Goal: Task Accomplishment & Management: Complete application form

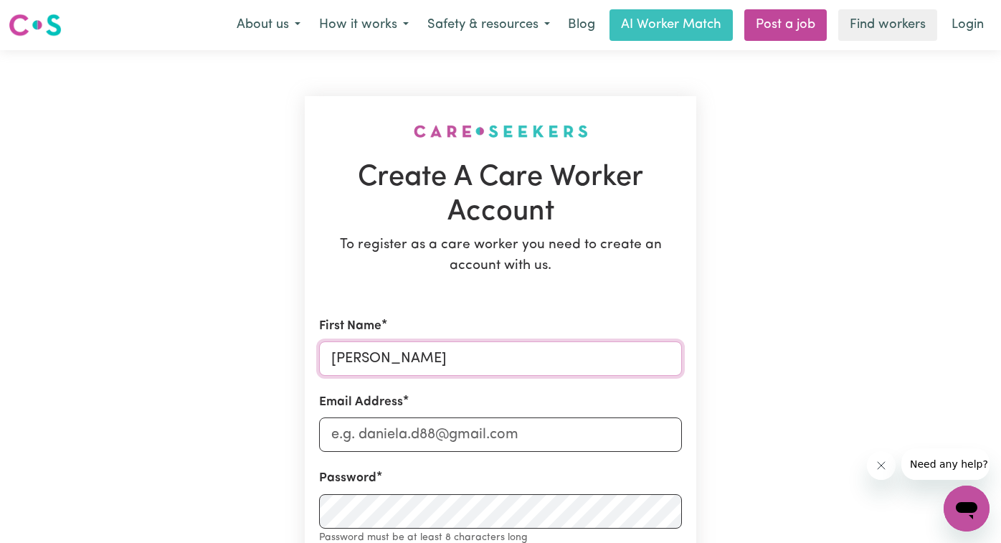
type input "[PERSON_NAME]"
click at [410, 435] on input "Khushb" at bounding box center [500, 434] width 363 height 34
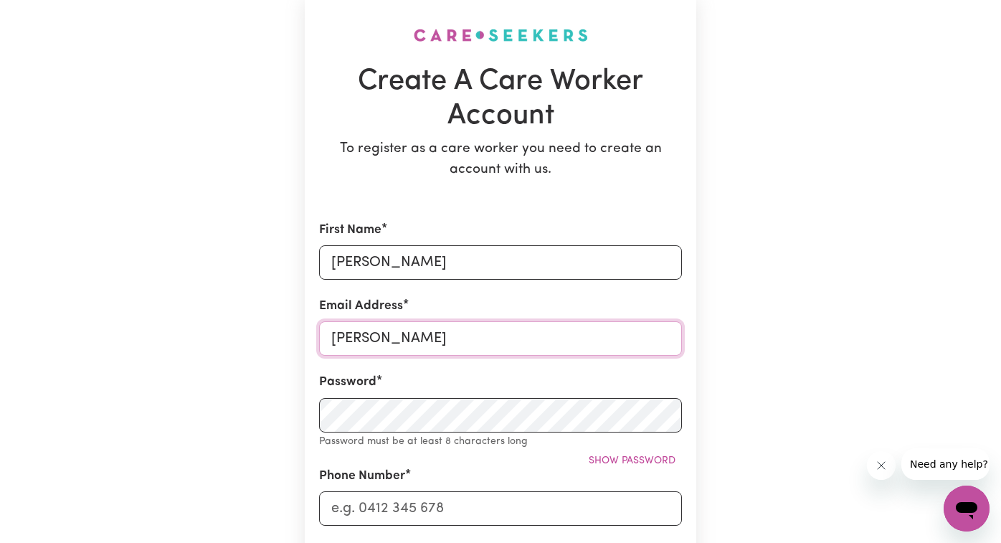
scroll to position [109, 0]
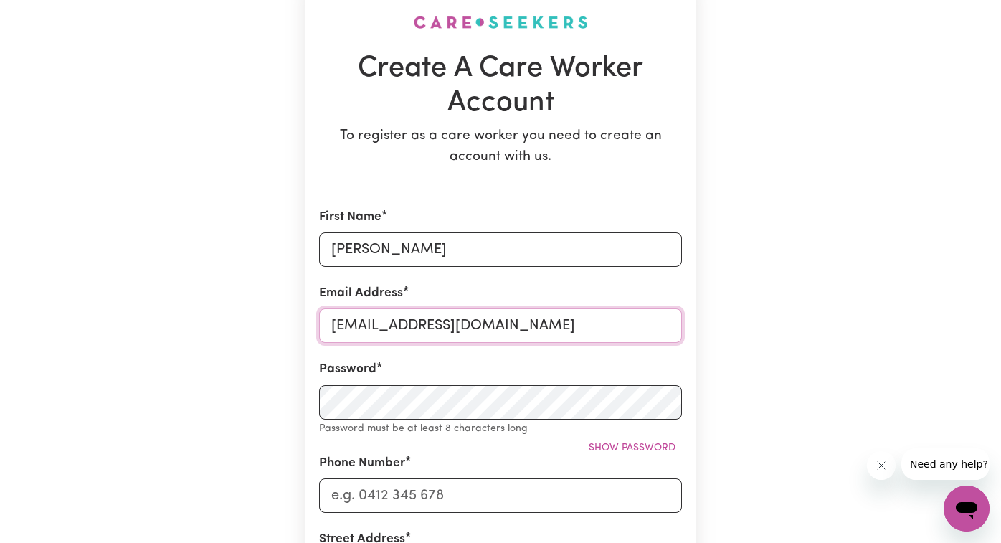
type input "[EMAIL_ADDRESS][DOMAIN_NAME]"
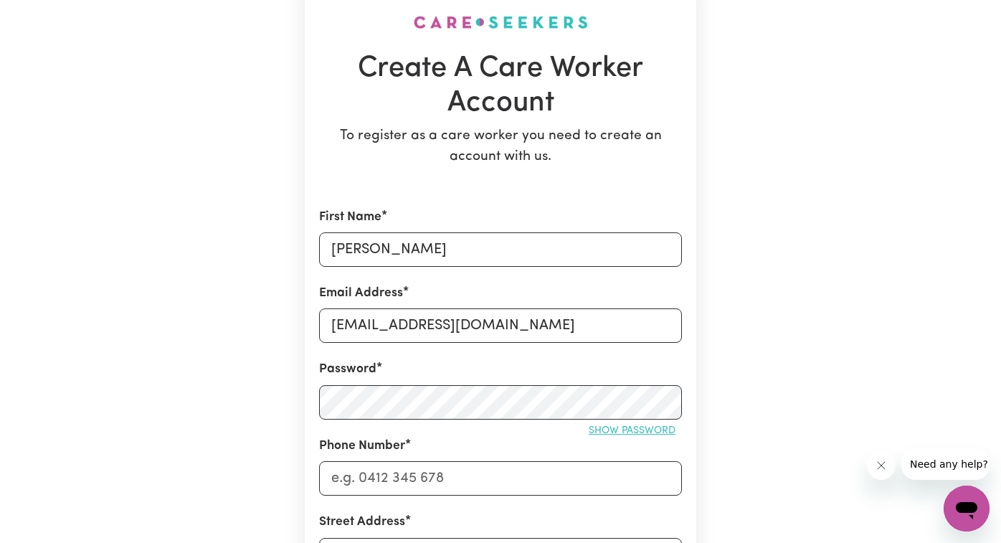
click at [612, 432] on span "Show password" at bounding box center [632, 430] width 87 height 11
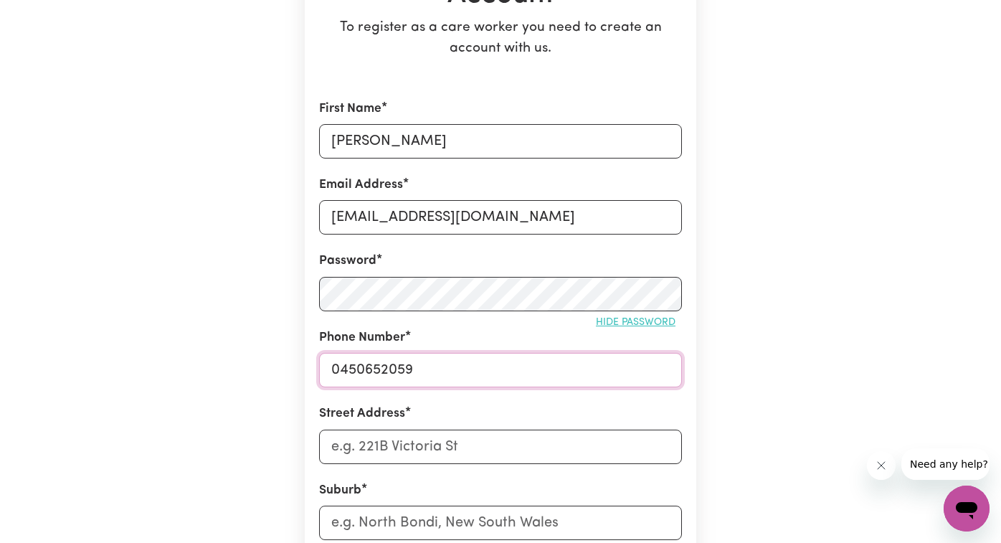
scroll to position [282, 0]
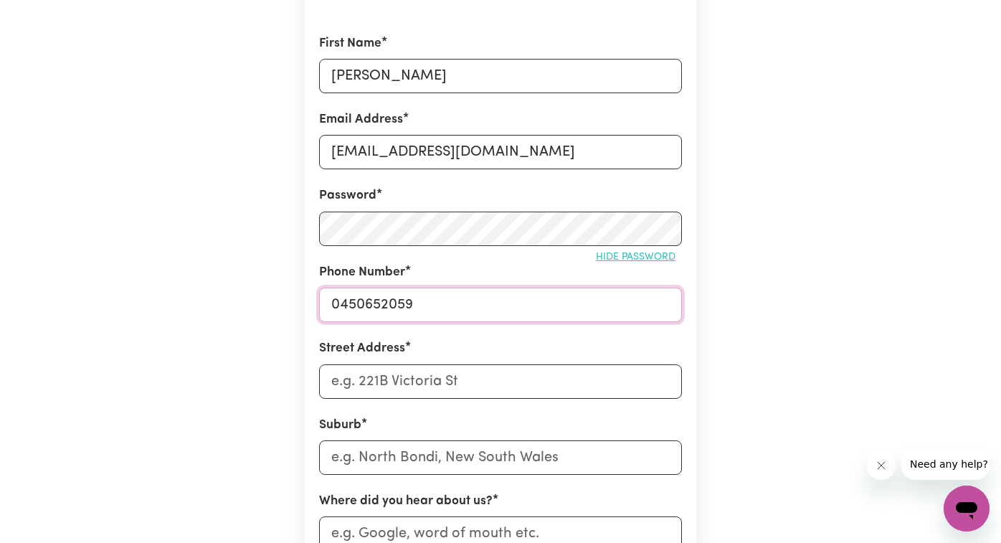
type input "0450652059"
type input "[STREET_ADDRESS][PERSON_NAME]"
click at [441, 461] on input "text" at bounding box center [500, 457] width 363 height 34
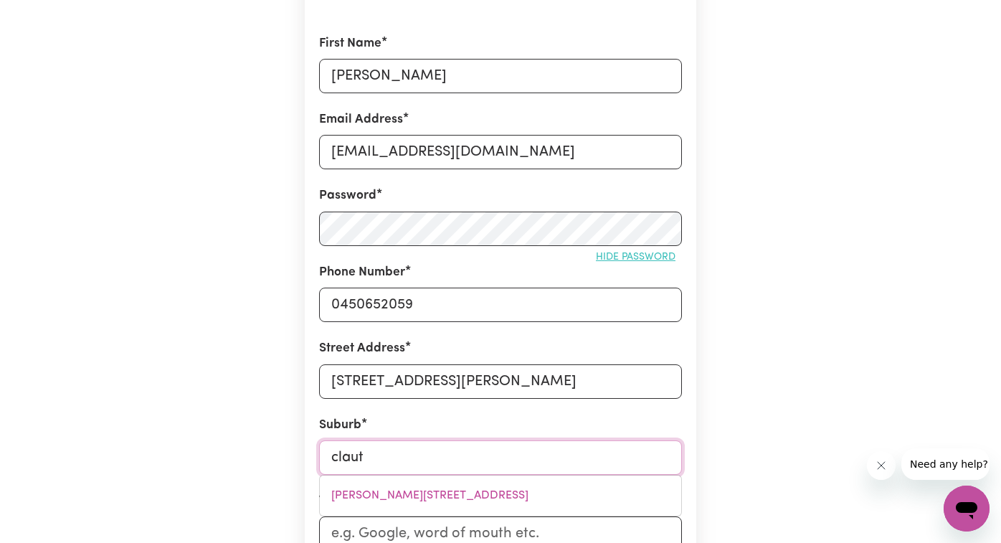
type input "clau"
type input "[PERSON_NAME][STREET_ADDRESS]"
type input "cla"
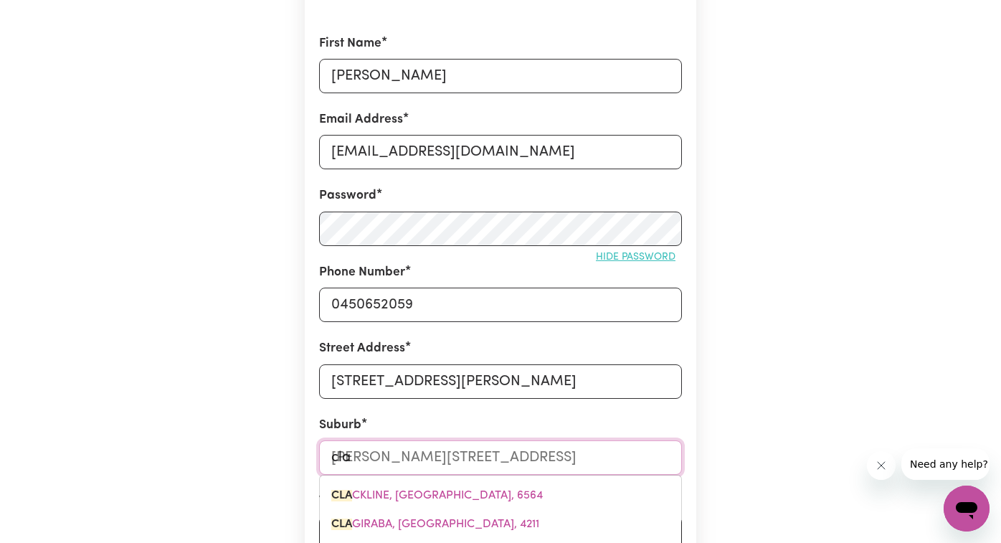
type input "claCKLINE, [GEOGRAPHIC_DATA], 6564"
type input "clay"
type input "[PERSON_NAME]"
type input "[PERSON_NAME][GEOGRAPHIC_DATA], 3168"
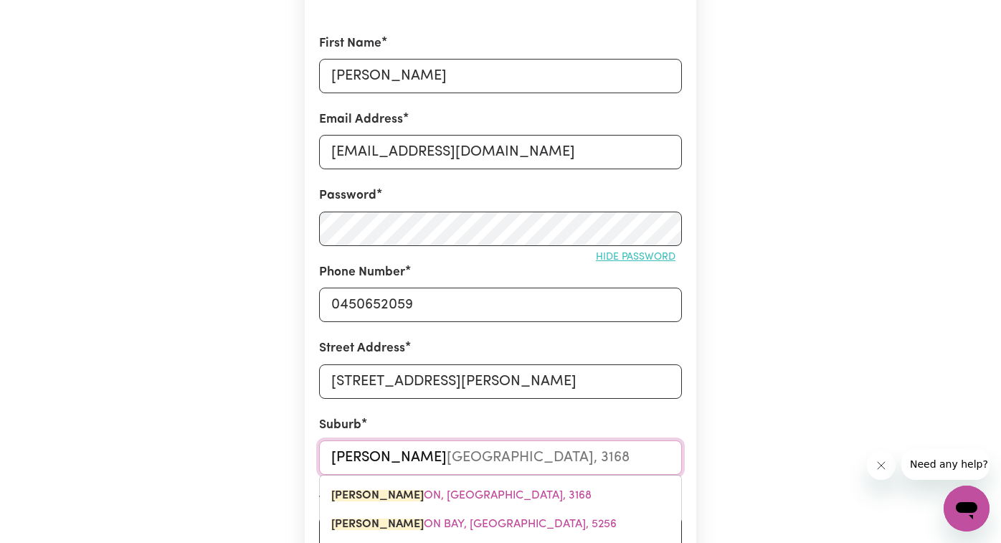
type input "clay"
type input "[PERSON_NAME][GEOGRAPHIC_DATA], 3168"
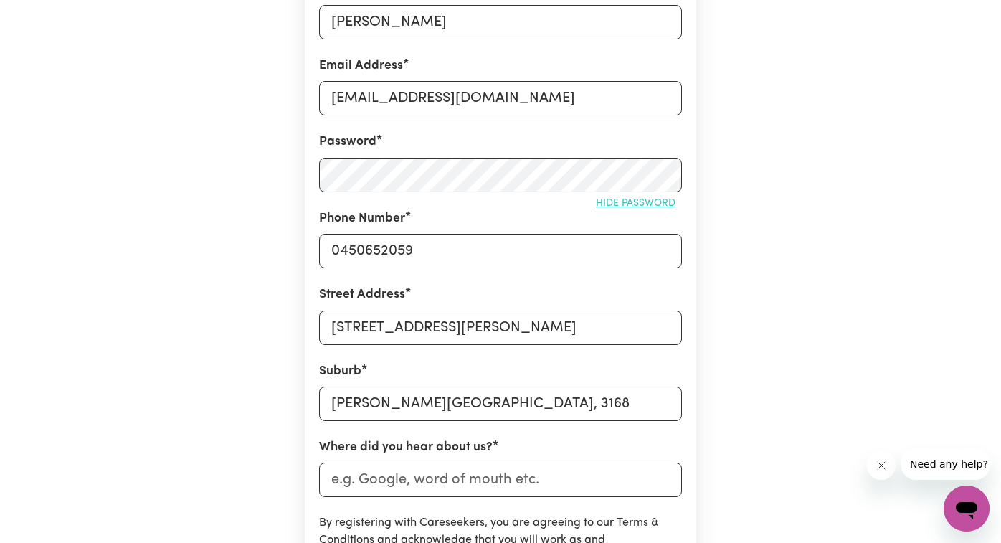
scroll to position [338, 0]
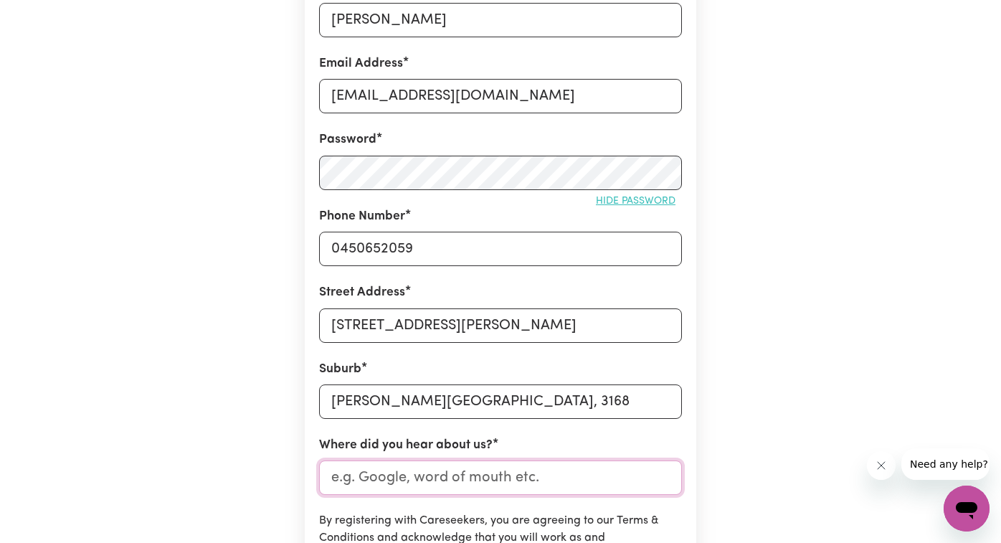
click at [439, 466] on input "Where did you hear about us?" at bounding box center [500, 477] width 363 height 34
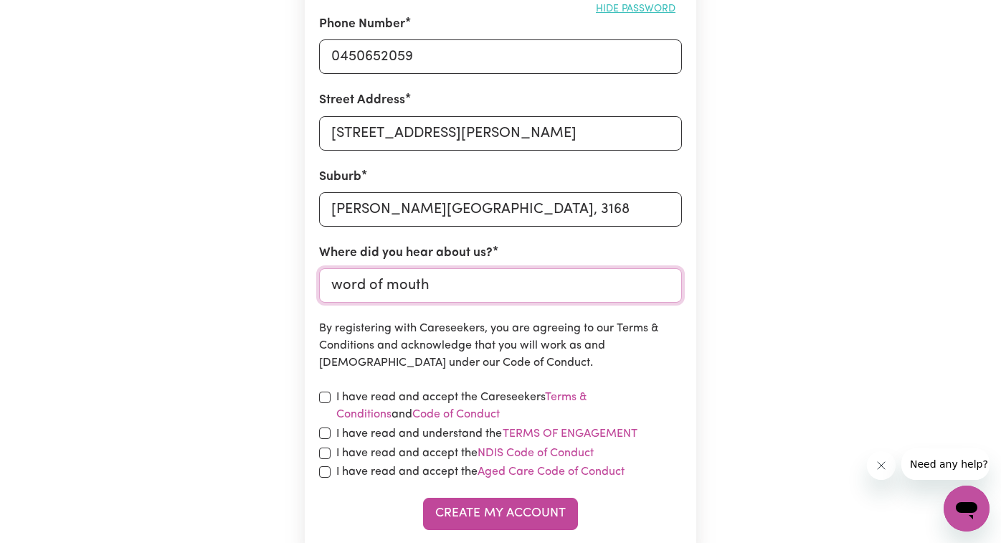
scroll to position [535, 0]
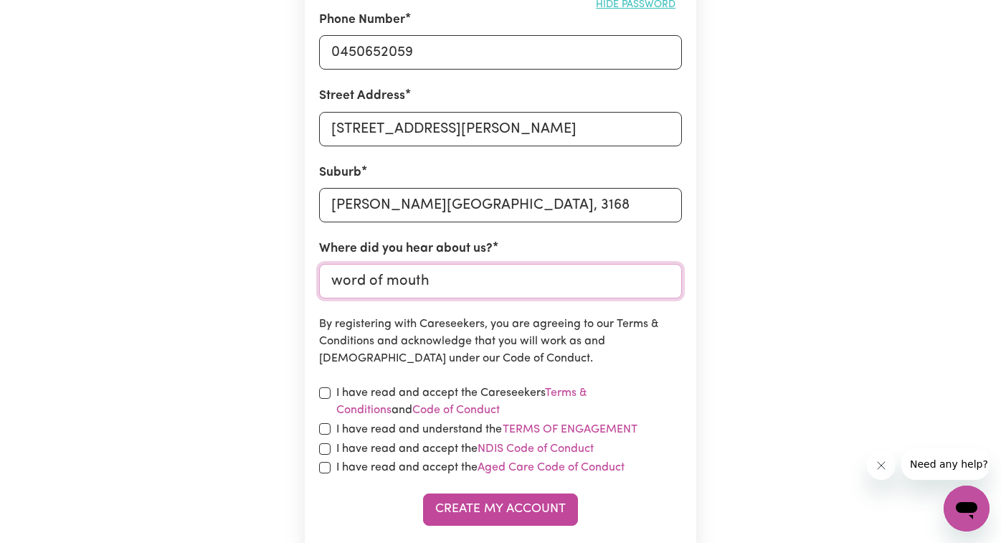
type input "word of mouth"
click at [328, 388] on input "checkbox" at bounding box center [324, 392] width 11 height 11
checkbox input "true"
click at [331, 428] on div "I have read and understand the Terms of Engagement" at bounding box center [500, 429] width 363 height 19
click at [323, 424] on input "checkbox" at bounding box center [324, 428] width 11 height 11
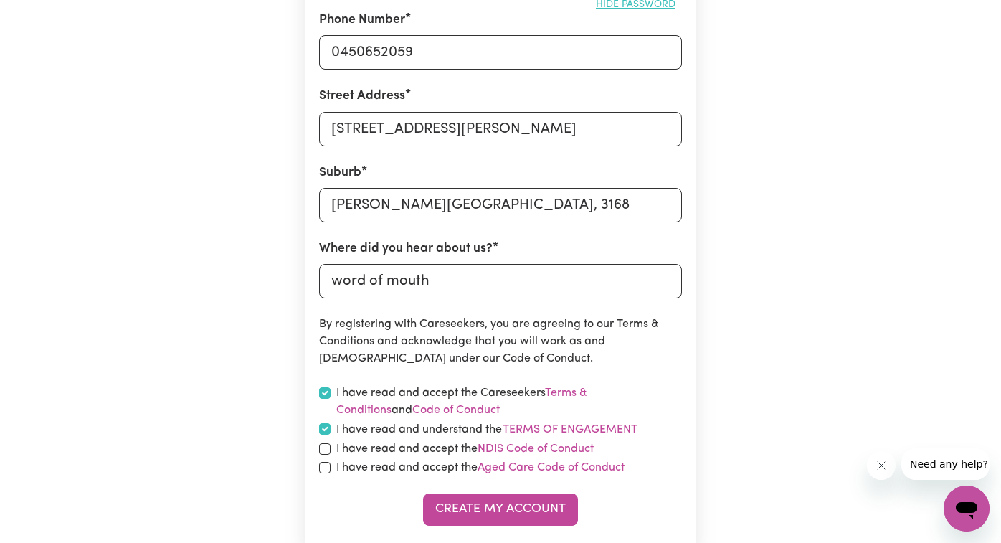
checkbox input "true"
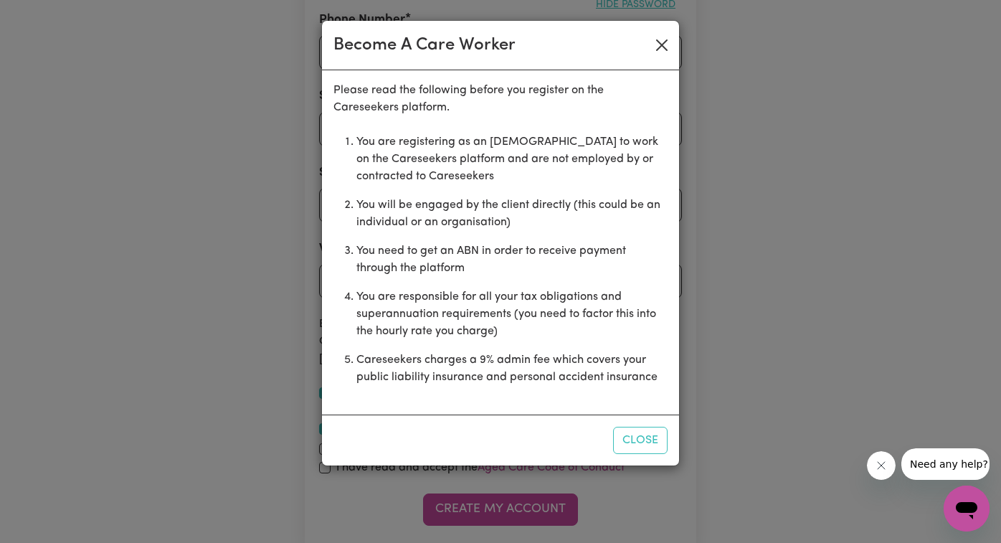
click at [652, 49] on button "Close" at bounding box center [661, 45] width 23 height 23
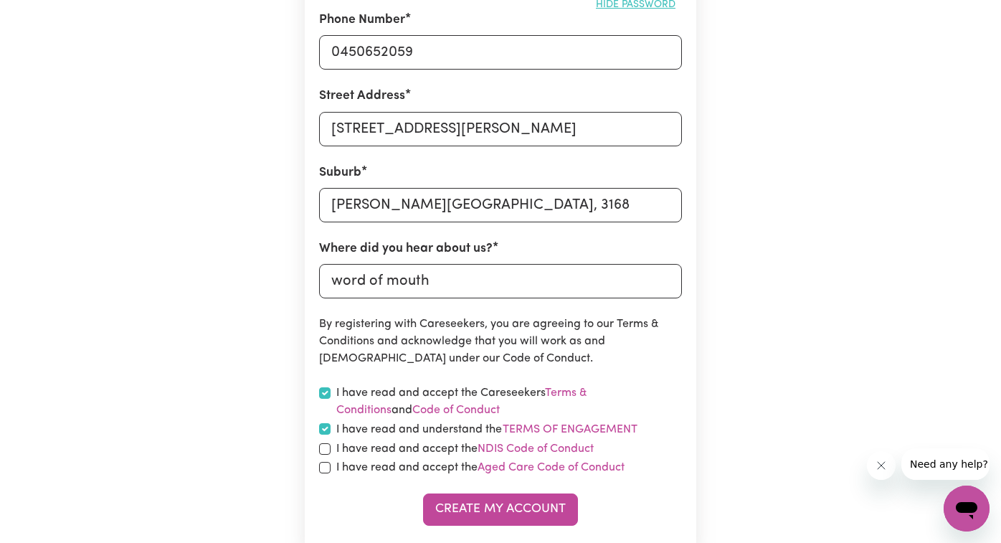
click at [324, 447] on input "checkbox" at bounding box center [324, 448] width 11 height 11
checkbox input "true"
click at [326, 462] on input "checkbox" at bounding box center [324, 467] width 11 height 11
checkbox input "true"
click at [474, 506] on button "Create My Account" at bounding box center [500, 509] width 155 height 32
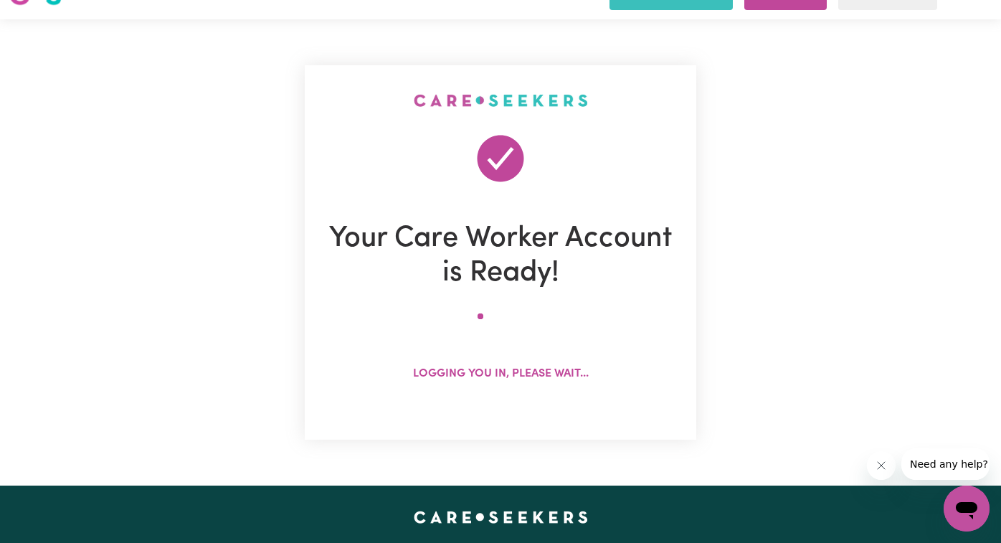
scroll to position [0, 0]
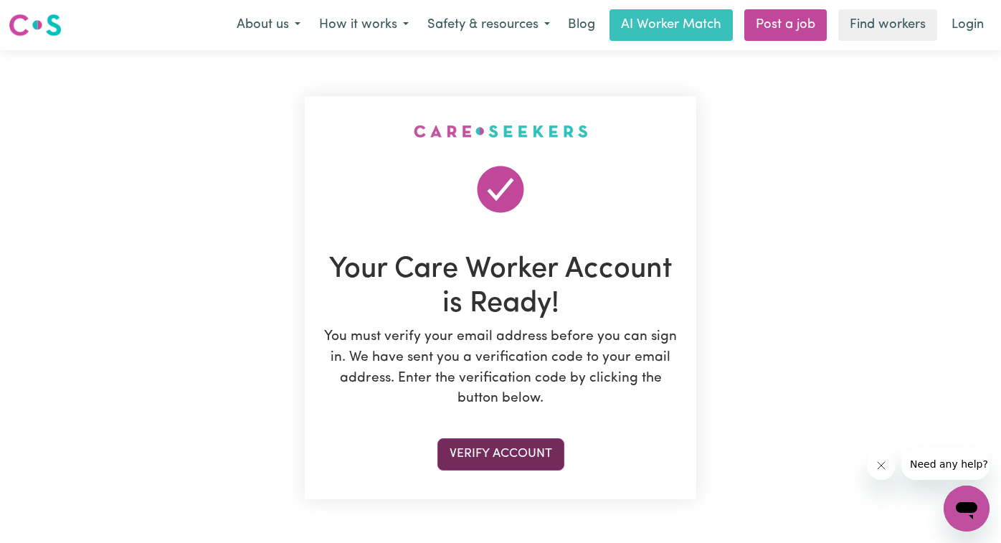
click at [488, 441] on button "Verify Account" at bounding box center [500, 454] width 127 height 32
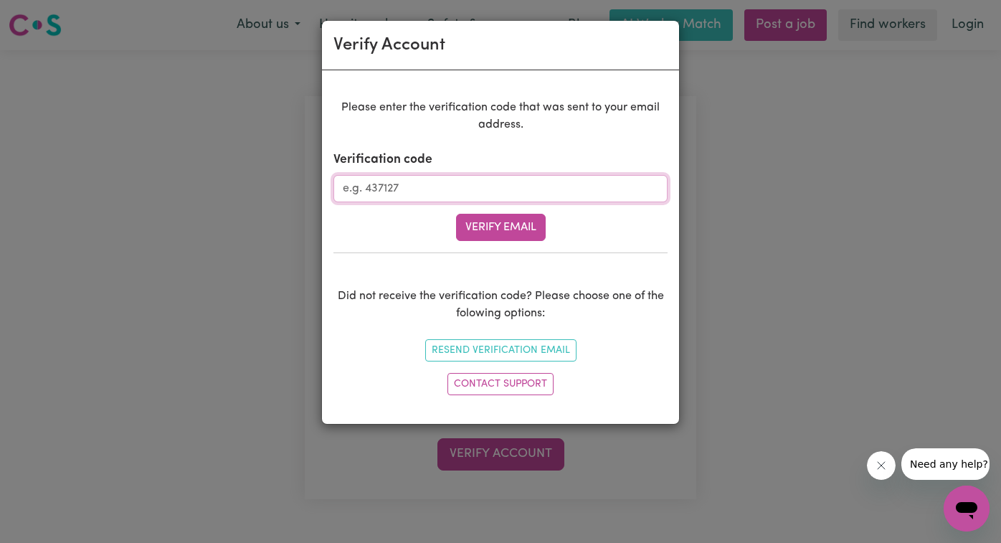
click at [484, 201] on input "Verification code" at bounding box center [500, 188] width 334 height 27
type input "122984"
click at [528, 224] on button "Verify Email" at bounding box center [501, 227] width 90 height 27
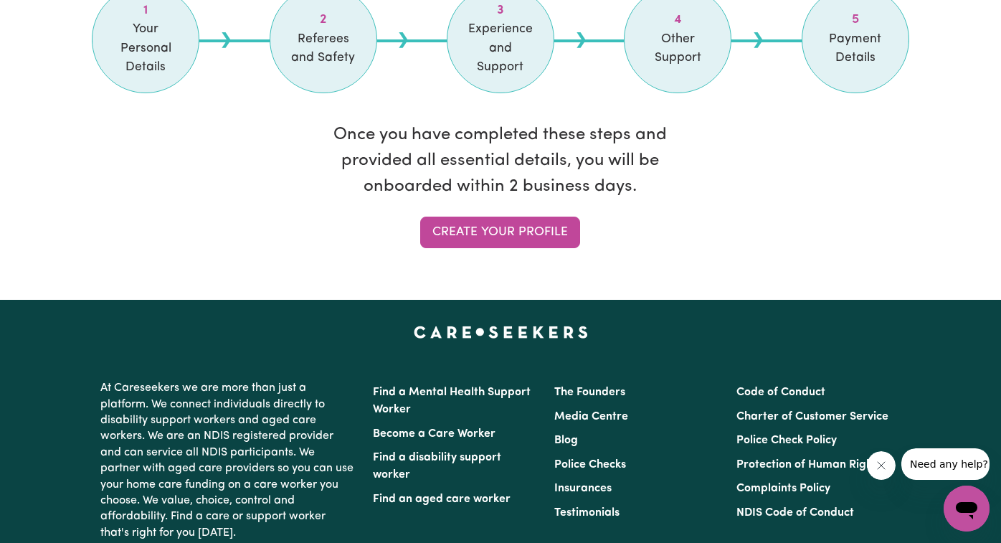
scroll to position [1319, 0]
